Goal: Navigation & Orientation: Find specific page/section

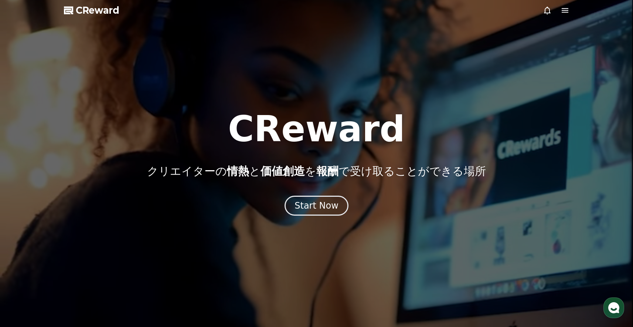
click at [540, 14] on div at bounding box center [316, 163] width 633 height 327
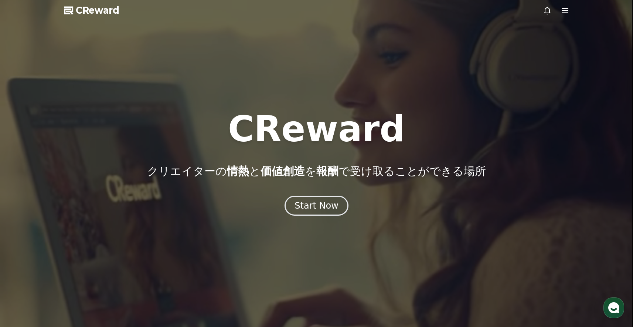
click at [549, 10] on icon at bounding box center [547, 10] width 9 height 9
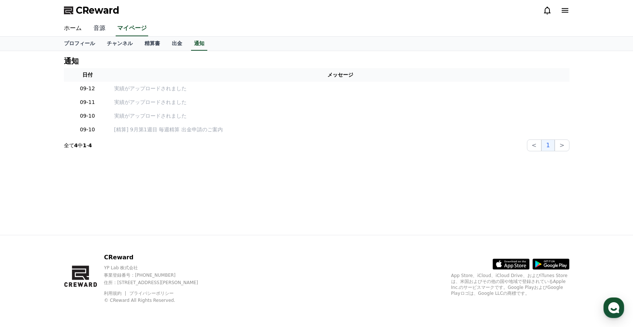
click at [97, 31] on link "音源" at bounding box center [100, 29] width 24 height 16
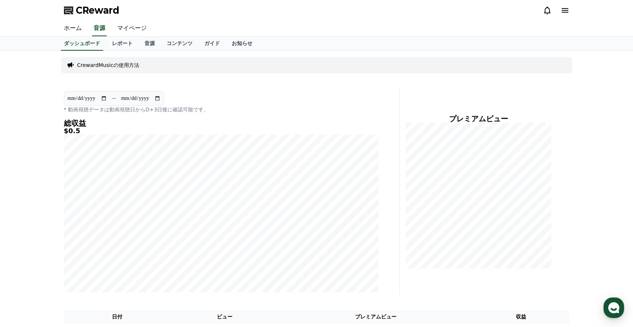
click at [117, 68] on p "CrewardMusicの使用方法" at bounding box center [108, 64] width 62 height 7
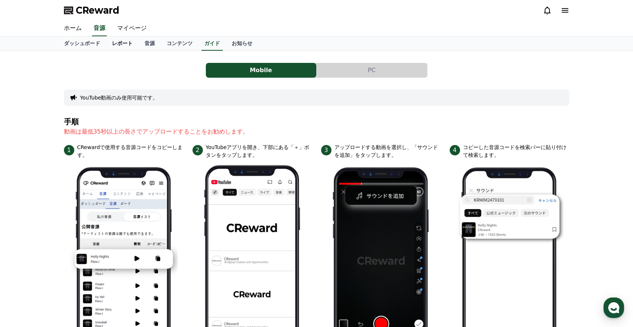
click at [114, 44] on link "レポート" at bounding box center [122, 44] width 33 height 14
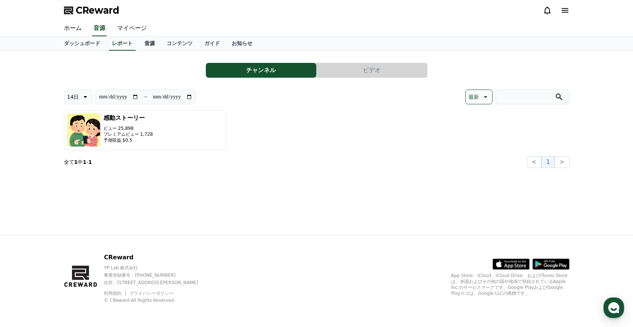
click at [152, 44] on link "音源" at bounding box center [150, 44] width 22 height 14
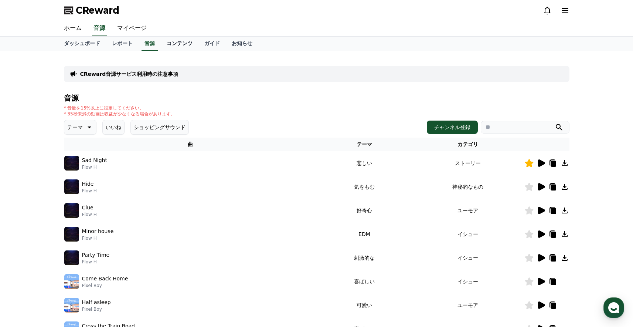
click at [186, 46] on link "コンテンツ" at bounding box center [180, 44] width 38 height 14
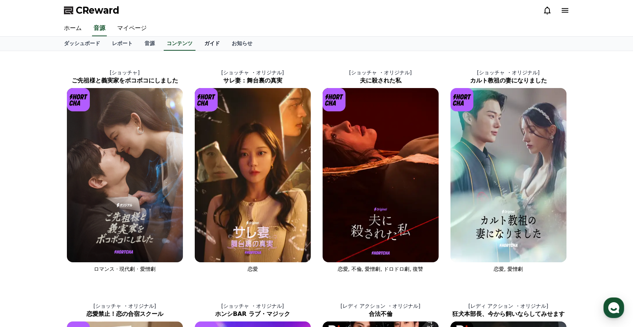
click at [215, 46] on link "ガイド" at bounding box center [212, 44] width 27 height 14
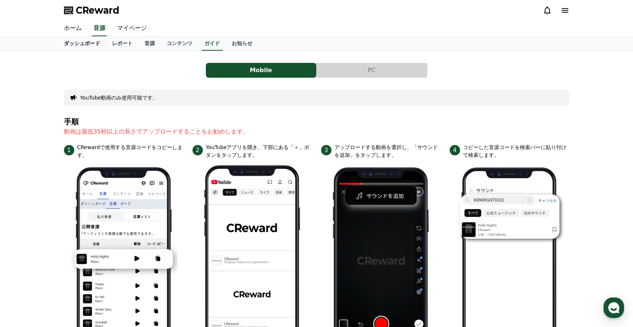
click at [88, 43] on link "ダッシュボード" at bounding box center [82, 44] width 48 height 14
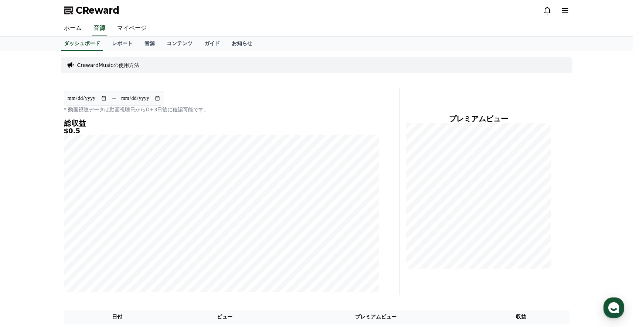
scroll to position [21, 0]
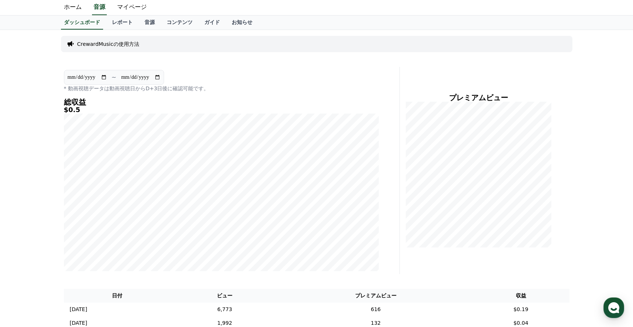
click at [487, 98] on h4 "プレミアムビュー" at bounding box center [479, 98] width 146 height 8
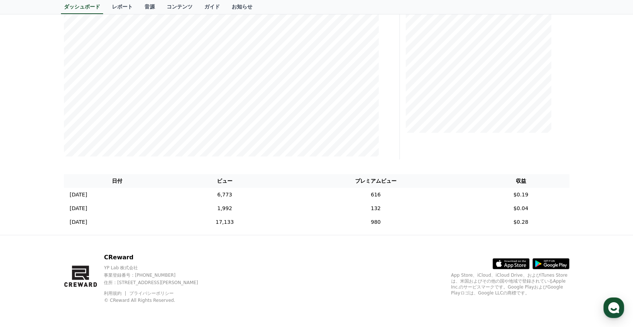
scroll to position [89, 0]
